Goal: Task Accomplishment & Management: Manage account settings

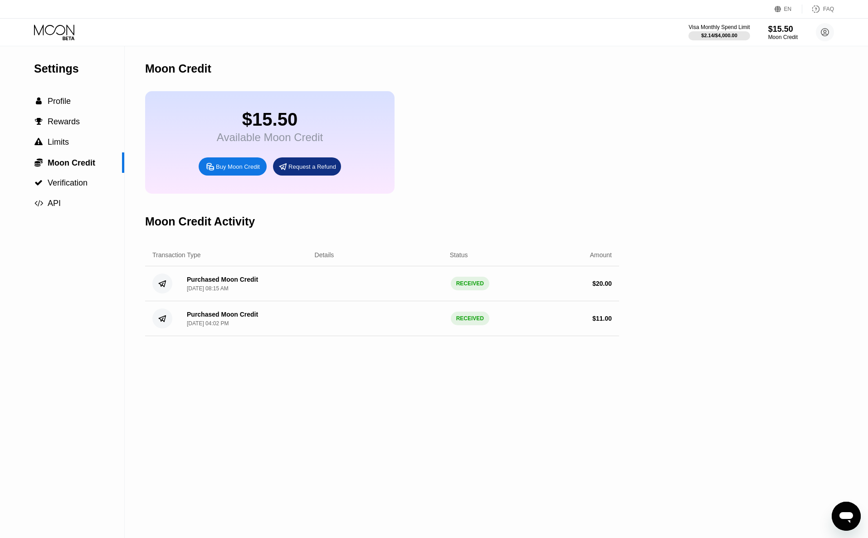
click at [199, 129] on div "$15.50 Available Moon Credit Buy Moon Credit Request a Refund" at bounding box center [269, 142] width 249 height 102
click at [280, 119] on div "$15.50" at bounding box center [270, 119] width 106 height 20
click at [59, 106] on span "Profile" at bounding box center [59, 101] width 23 height 9
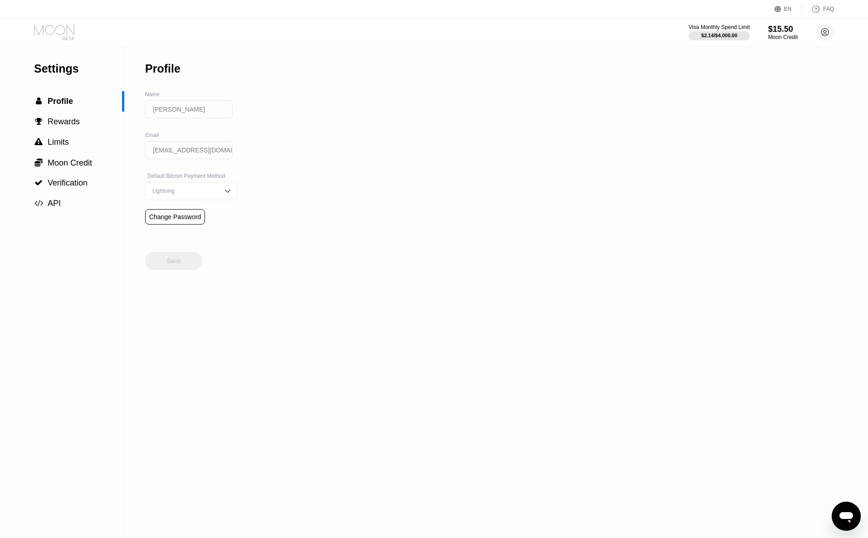
click at [49, 30] on icon at bounding box center [55, 32] width 42 height 16
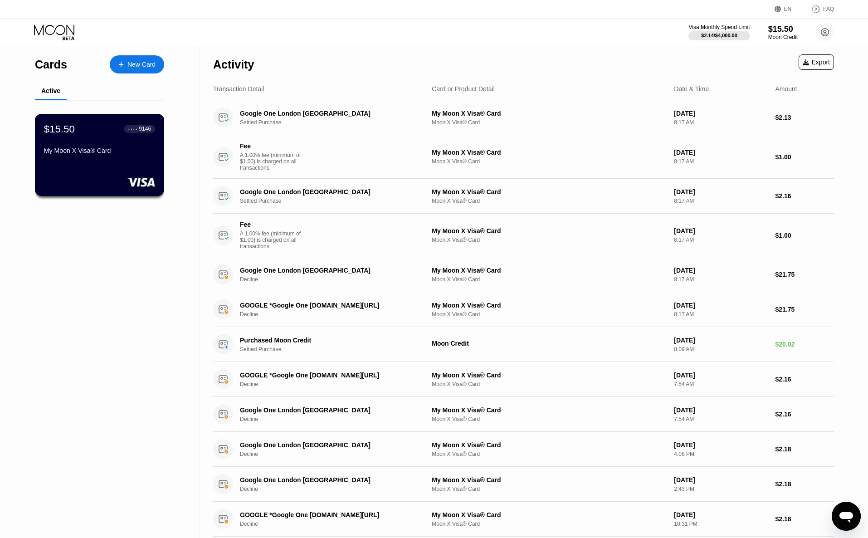
click at [85, 141] on div "$15.50 ● ● ● ● 9146 My Moon X Visa® Card" at bounding box center [99, 140] width 111 height 35
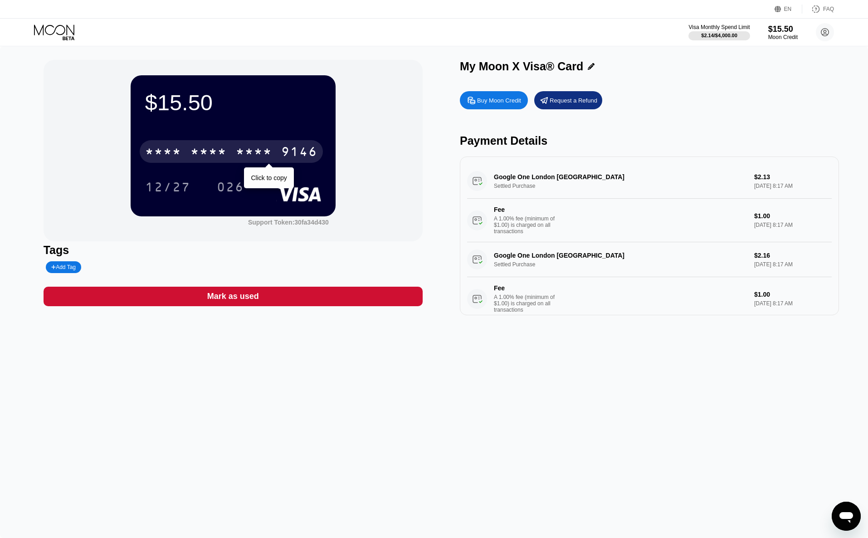
click at [271, 146] on div "* * * * * * * * * * * * 9146" at bounding box center [231, 151] width 183 height 23
